Goal: Find specific page/section: Find specific page/section

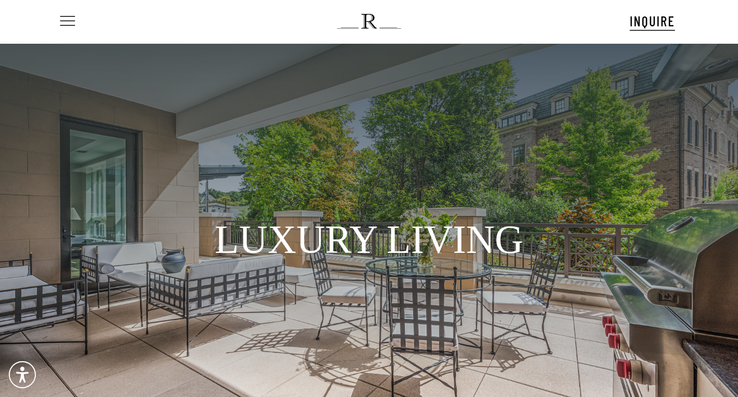
click at [71, 20] on span "Navigation Menu" at bounding box center [67, 21] width 11 height 14
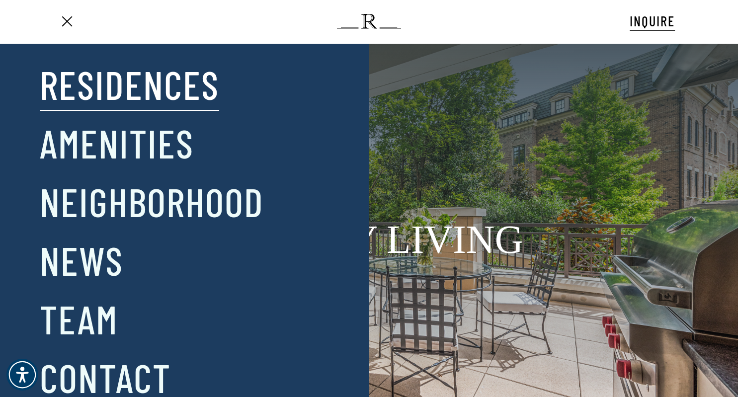
click at [131, 82] on link "Residences" at bounding box center [129, 84] width 179 height 52
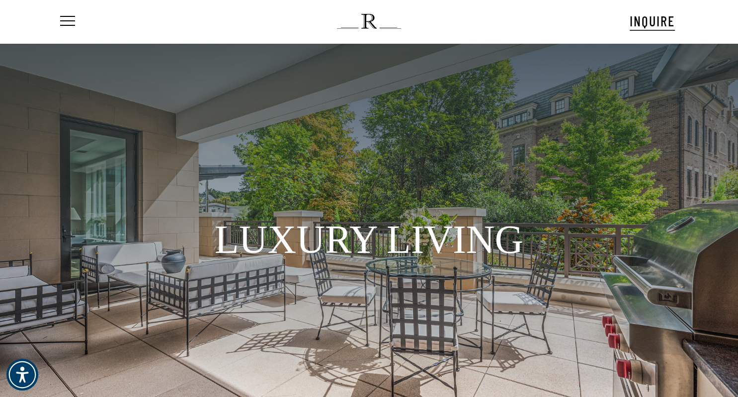
click at [700, 32] on div "Menu INQUIRE Menu Menu No menu assigned" at bounding box center [368, 21] width 701 height 43
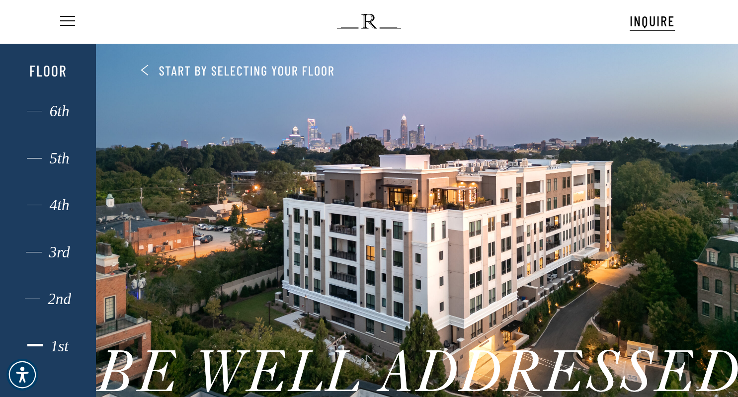
click at [59, 346] on div "1st" at bounding box center [48, 346] width 67 height 13
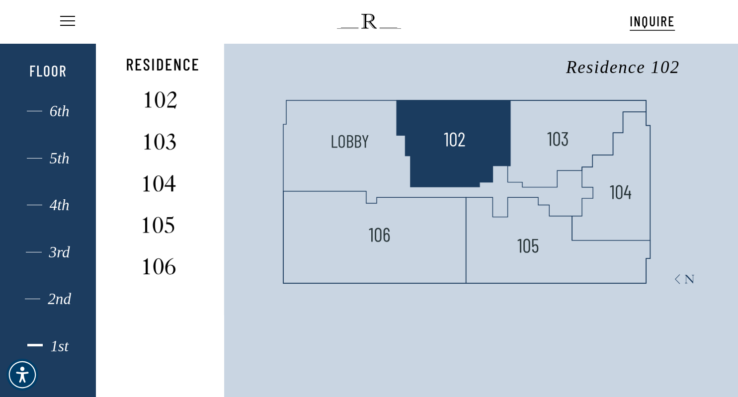
click at [474, 126] on polygon at bounding box center [453, 143] width 114 height 86
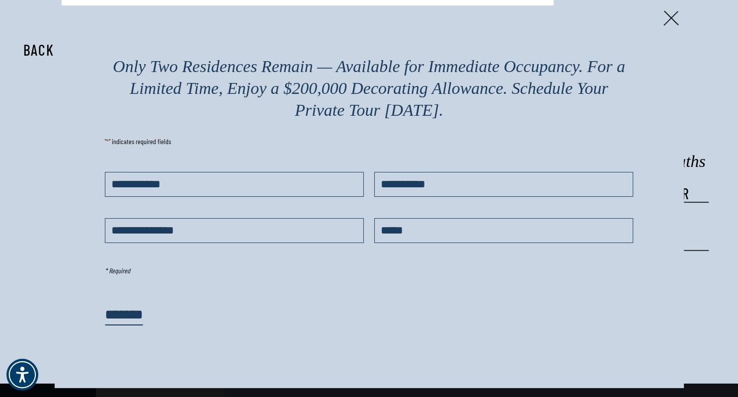
click at [678, 23] on div "Only Two Residences Remain — Available for Immediate Occupancy. For a Limited T…" at bounding box center [369, 196] width 629 height 382
click at [667, 15] on img at bounding box center [670, 17] width 15 height 15
